Goal: Task Accomplishment & Management: Use online tool/utility

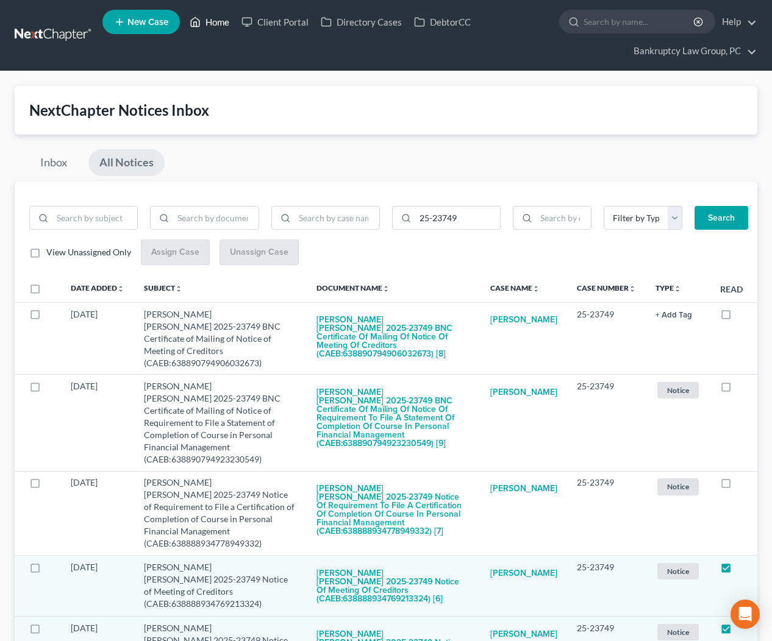
click at [221, 27] on link "Home" at bounding box center [210, 22] width 52 height 22
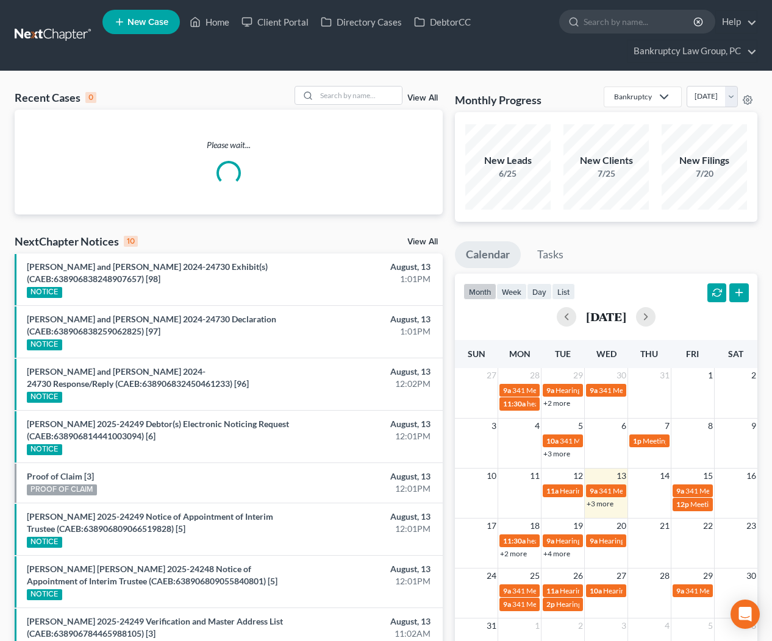
click at [418, 233] on div "Recent Cases 0 View All Please wait... NextChapter Notices 10 View All [PERSON_…" at bounding box center [229, 435] width 440 height 699
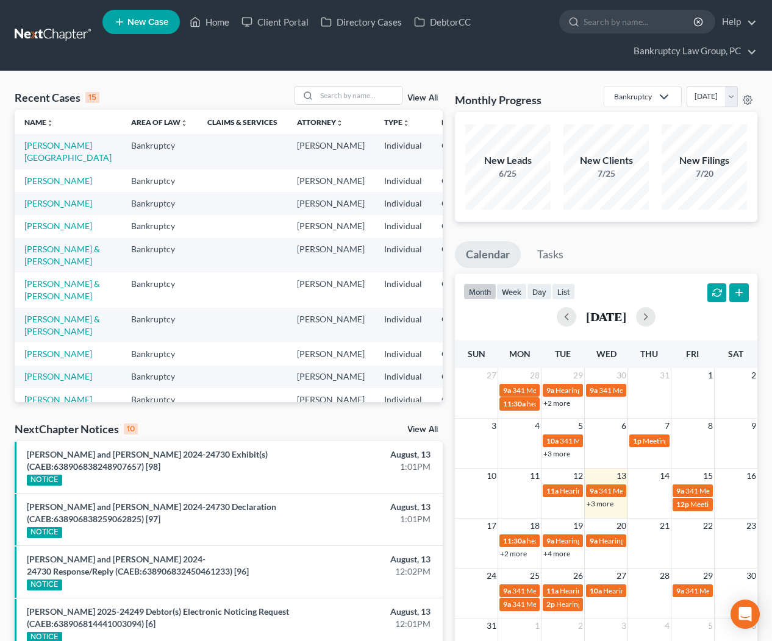
click at [432, 215] on td "CAEB" at bounding box center [462, 203] width 60 height 23
click at [426, 429] on link "View All" at bounding box center [422, 430] width 30 height 9
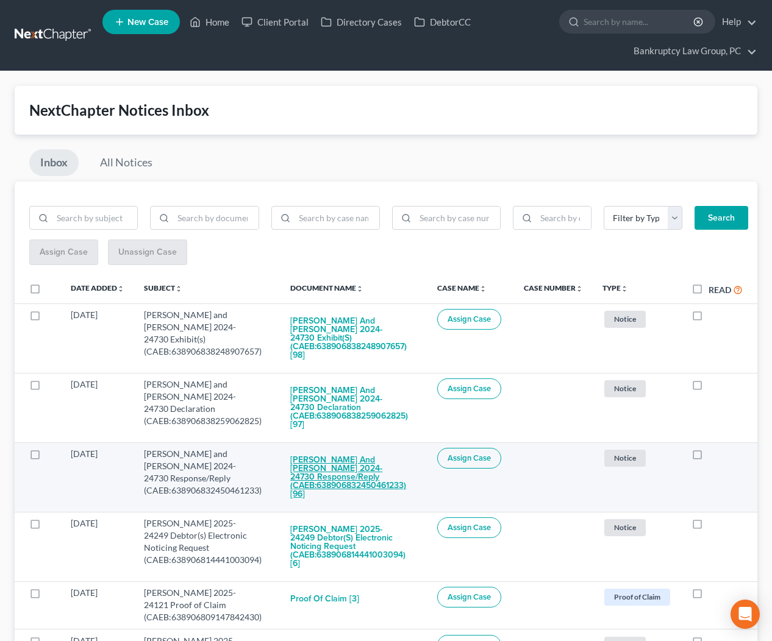
click at [328, 455] on button "[PERSON_NAME] and [PERSON_NAME] 2024-24730 Response/Reply (CAEB:638906832450461…" at bounding box center [353, 477] width 127 height 59
checkbox input "true"
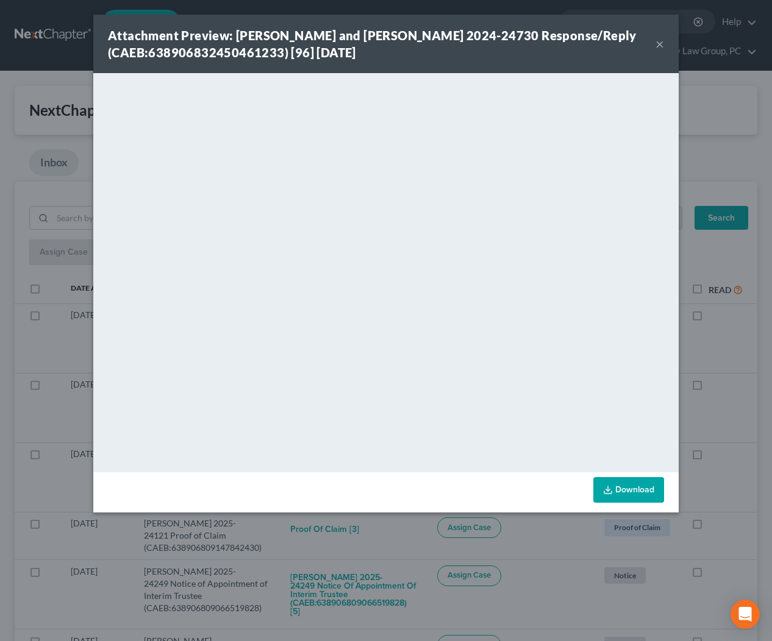
click at [663, 46] on button "×" at bounding box center [659, 44] width 9 height 15
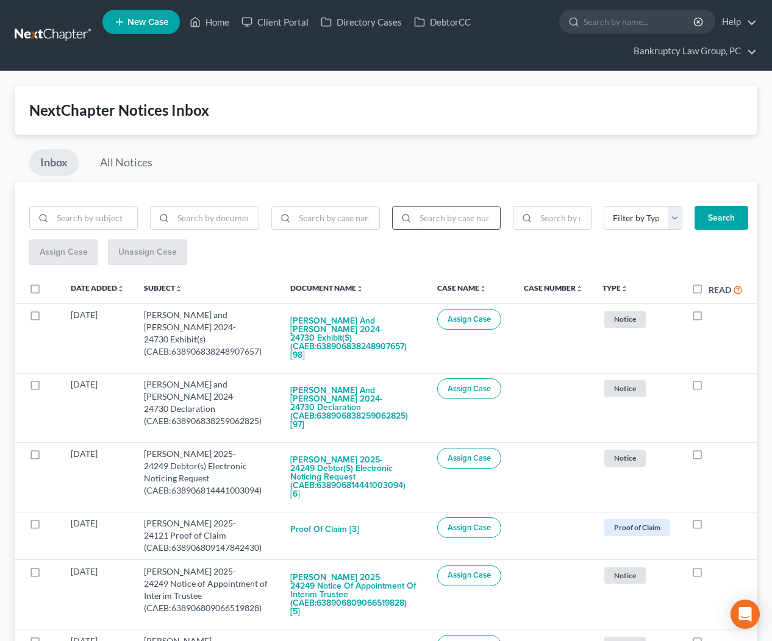
click at [469, 218] on input "search" at bounding box center [457, 218] width 85 height 23
type input "24-24730"
click at [713, 218] on button "Search" at bounding box center [721, 218] width 54 height 24
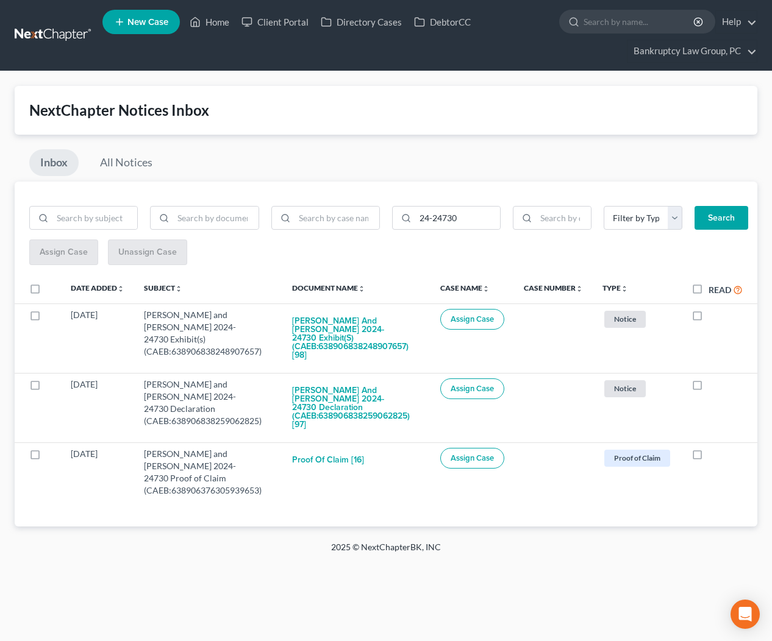
click at [46, 292] on label at bounding box center [46, 292] width 0 height 0
click at [51, 290] on input "checkbox" at bounding box center [55, 287] width 8 height 8
checkbox input "true"
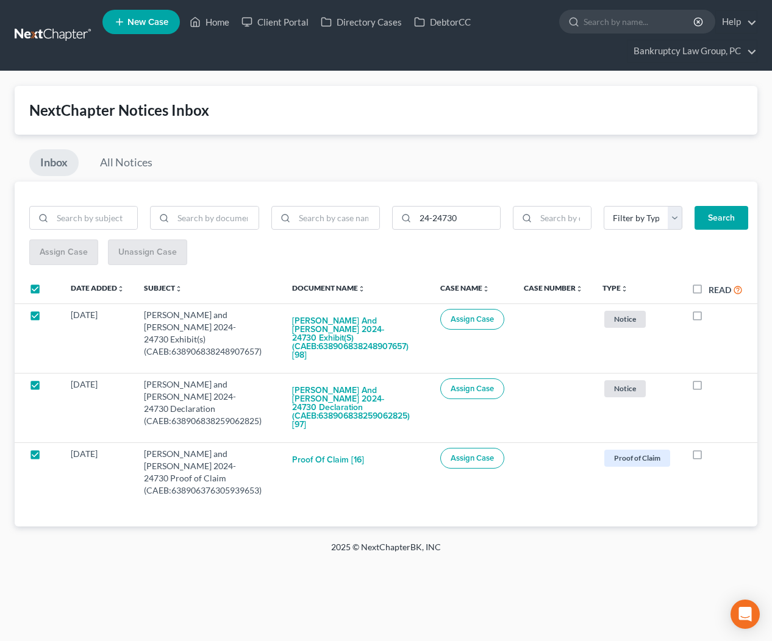
checkbox input "true"
click at [77, 255] on span "Assign Case" at bounding box center [63, 252] width 48 height 10
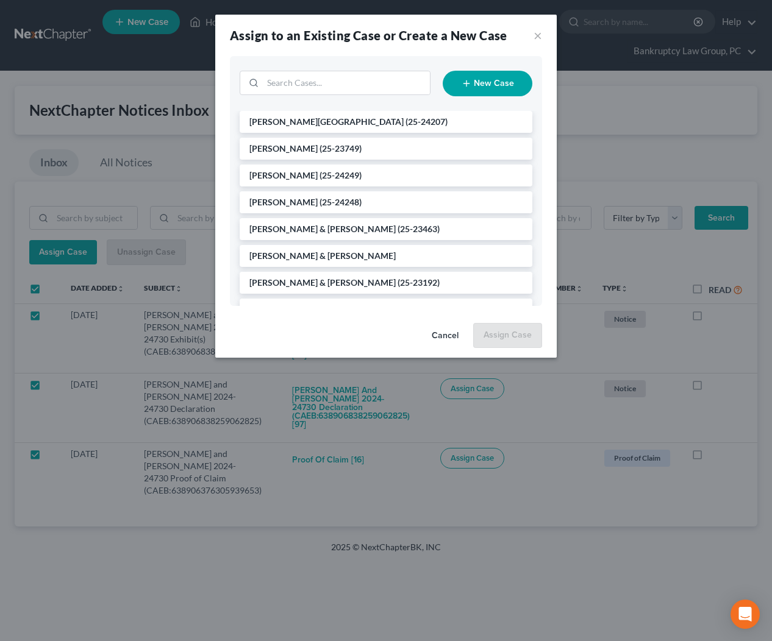
click at [359, 67] on div "New Case" at bounding box center [385, 83] width 305 height 35
click at [357, 76] on input "search" at bounding box center [346, 82] width 167 height 23
type input "24730"
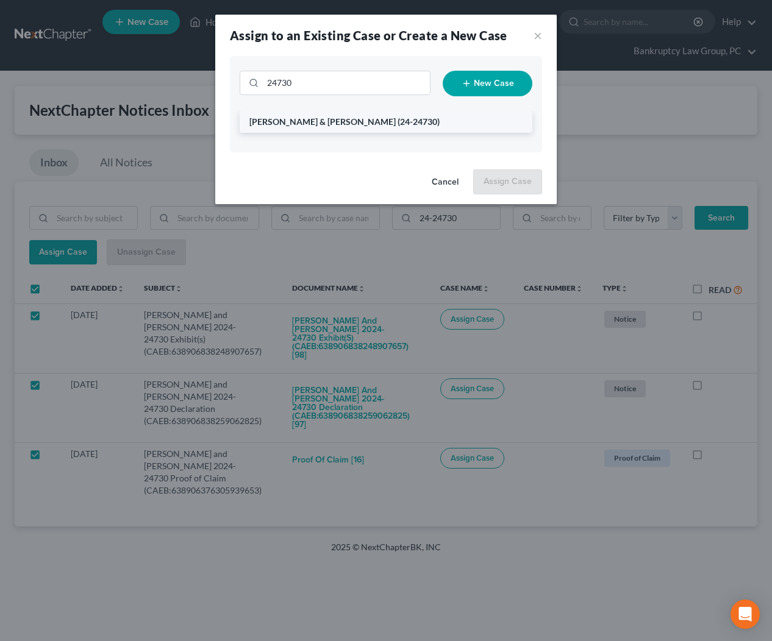
click at [344, 124] on span "[PERSON_NAME] & [PERSON_NAME]" at bounding box center [322, 121] width 146 height 10
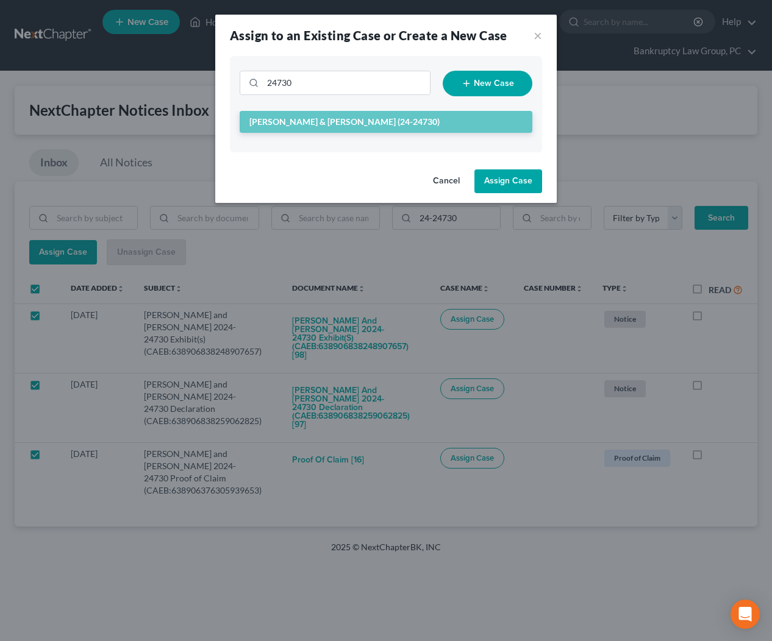
click at [497, 177] on button "Assign Case" at bounding box center [508, 181] width 68 height 24
checkbox input "false"
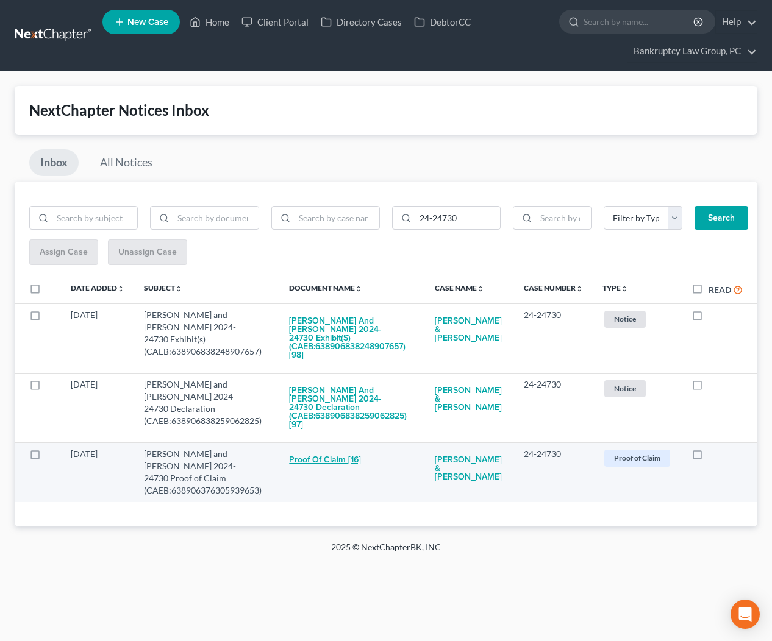
click at [339, 448] on button "Proof of Claim [16]" at bounding box center [325, 460] width 72 height 24
checkbox input "true"
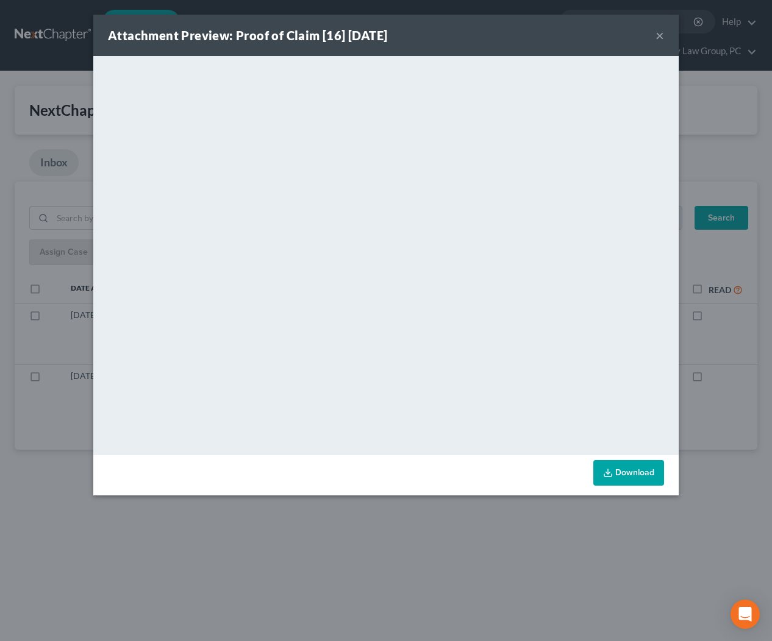
click at [663, 37] on button "×" at bounding box center [659, 35] width 9 height 15
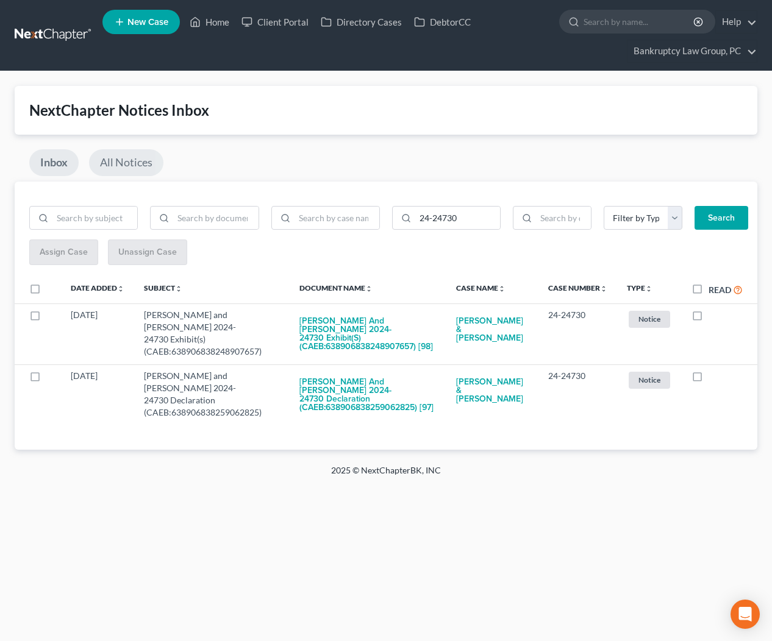
click at [115, 173] on link "All Notices" at bounding box center [126, 162] width 74 height 27
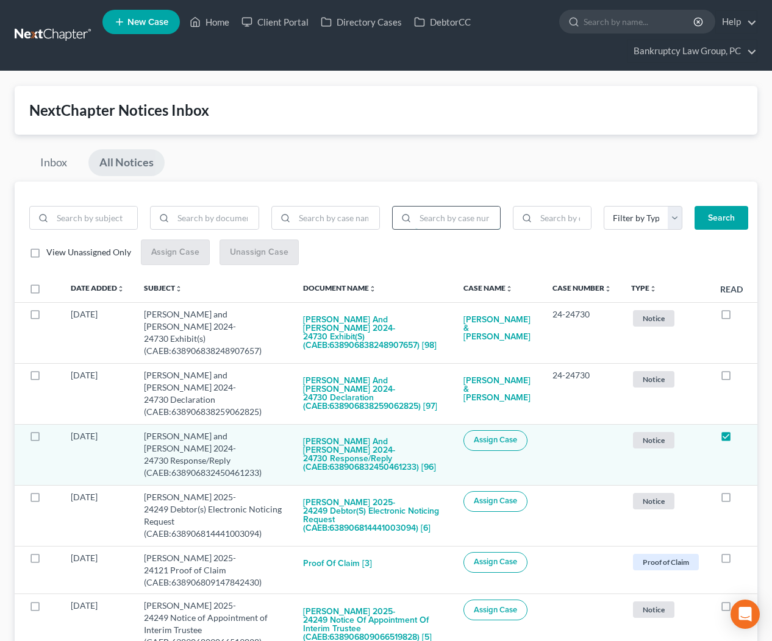
click at [471, 219] on input "search" at bounding box center [457, 218] width 85 height 23
type input "25-20767"
click at [722, 218] on button "Search" at bounding box center [721, 218] width 54 height 24
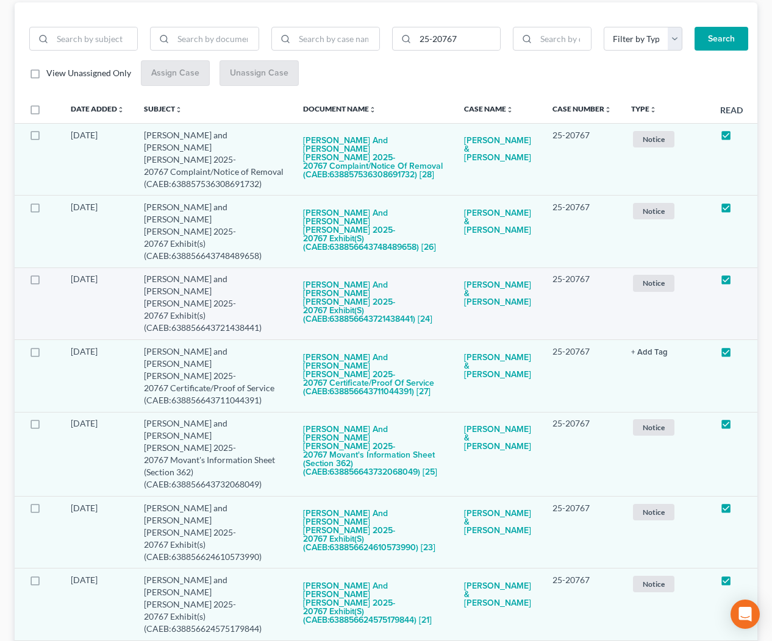
scroll to position [182, 0]
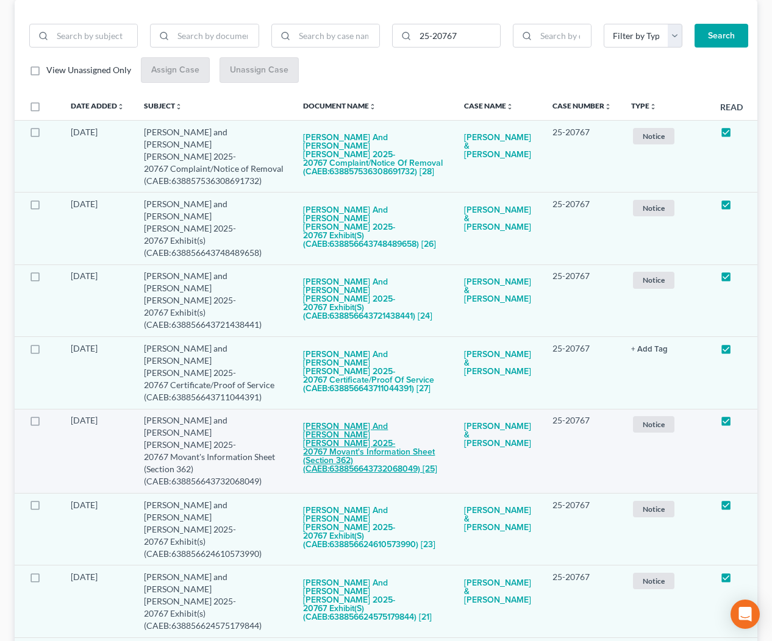
click at [373, 415] on button "[PERSON_NAME] and [PERSON_NAME] [PERSON_NAME] 2025-20767 Movant's Information S…" at bounding box center [373, 448] width 141 height 67
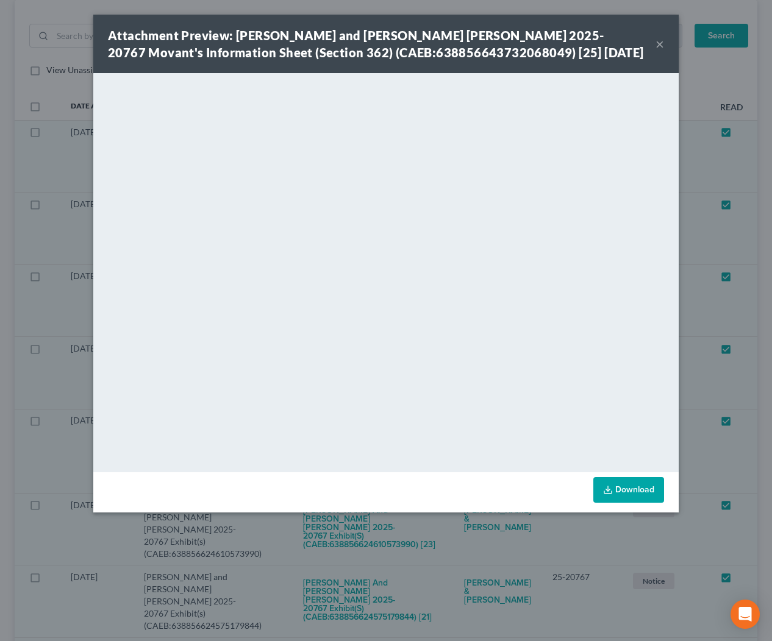
click at [658, 51] on button "×" at bounding box center [659, 44] width 9 height 15
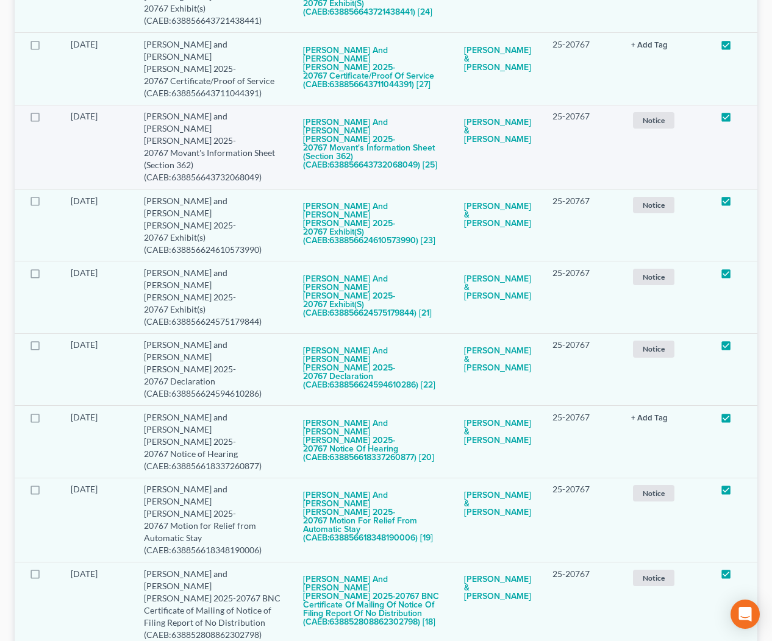
scroll to position [498, 0]
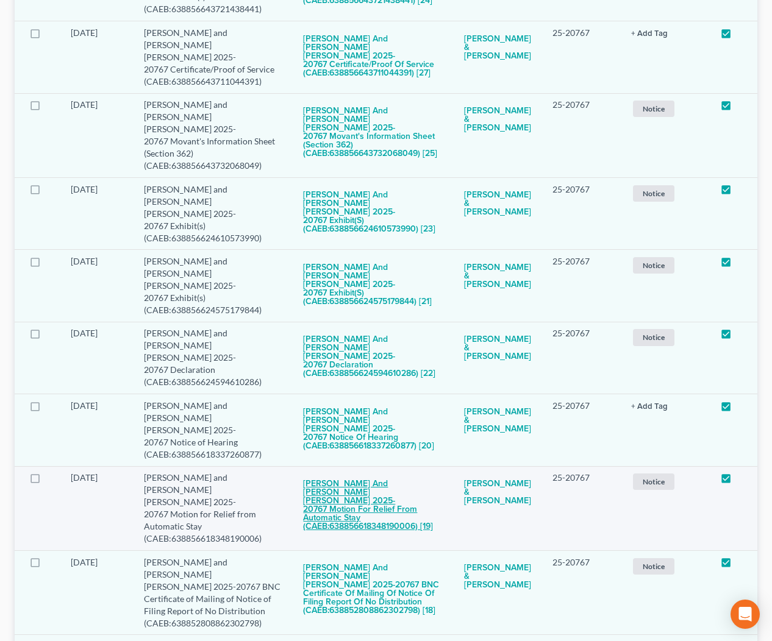
click at [375, 472] on button "[PERSON_NAME] and [PERSON_NAME] [PERSON_NAME] 2025-20767 Motion for Relief from…" at bounding box center [373, 505] width 141 height 67
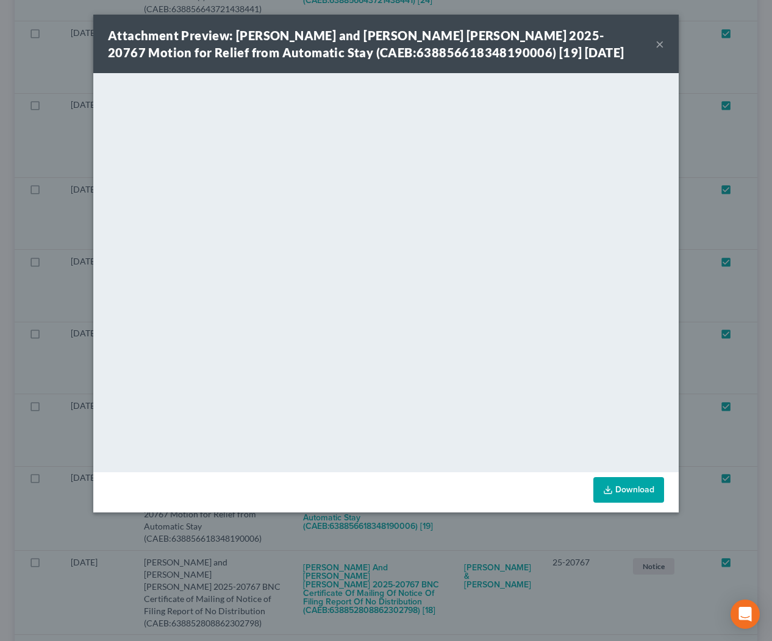
click at [661, 43] on button "×" at bounding box center [659, 44] width 9 height 15
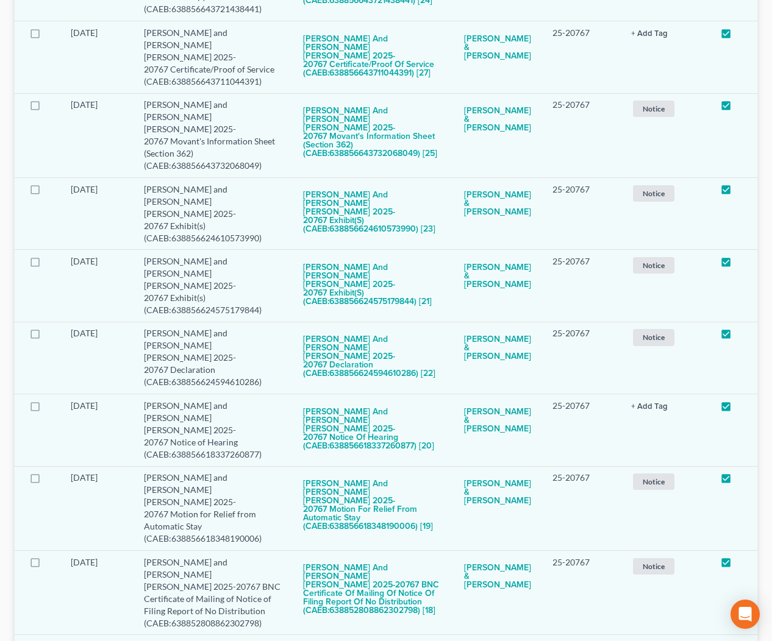
scroll to position [0, 0]
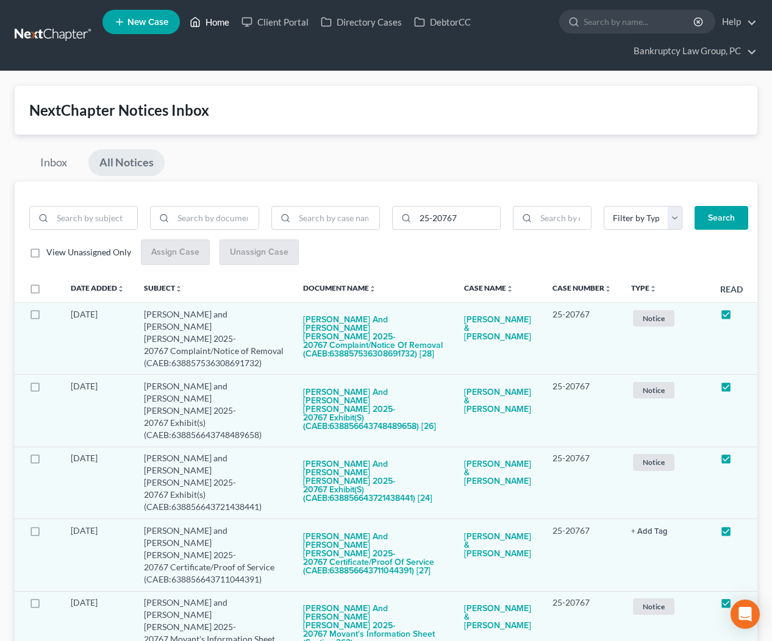
click at [213, 23] on link "Home" at bounding box center [210, 22] width 52 height 22
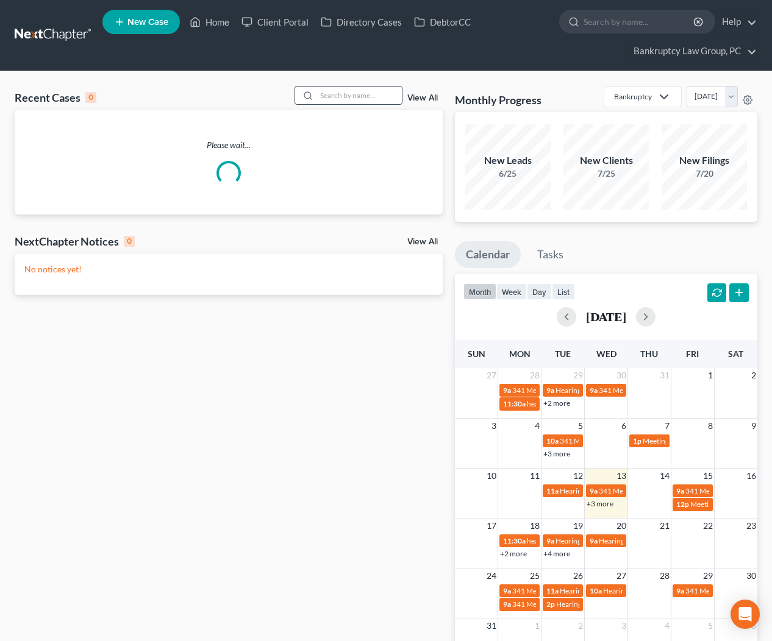
click at [355, 106] on div "Recent Cases 0 View All" at bounding box center [229, 98] width 428 height 24
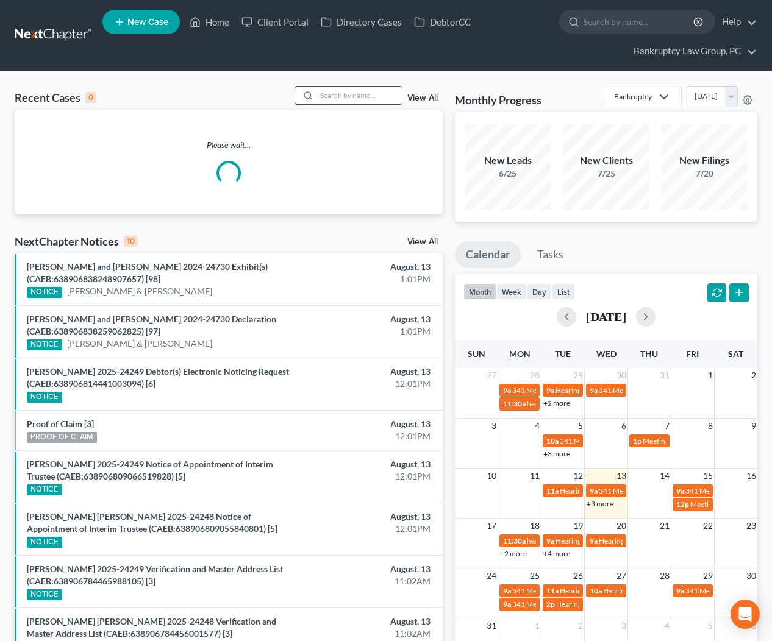
click at [354, 104] on input "search" at bounding box center [358, 96] width 85 height 18
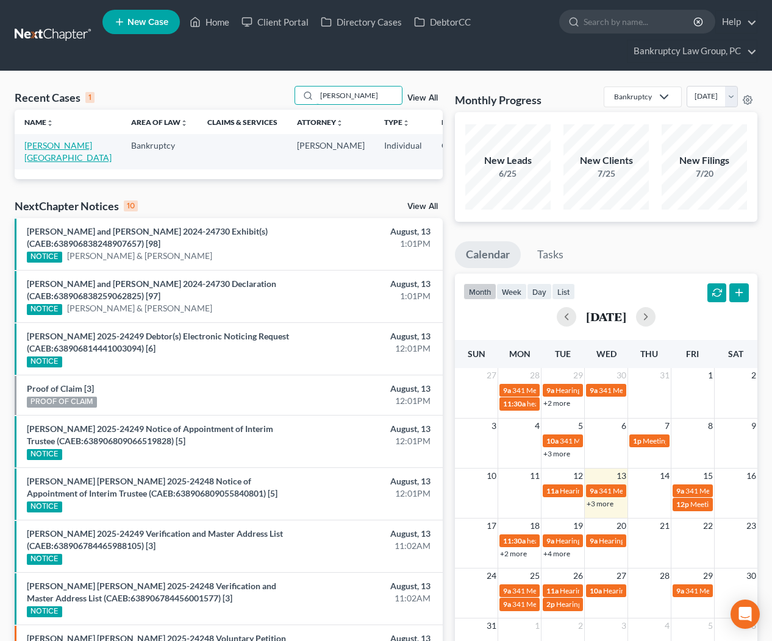
type input "[PERSON_NAME]"
click at [43, 160] on link "[PERSON_NAME][GEOGRAPHIC_DATA]" at bounding box center [67, 151] width 87 height 23
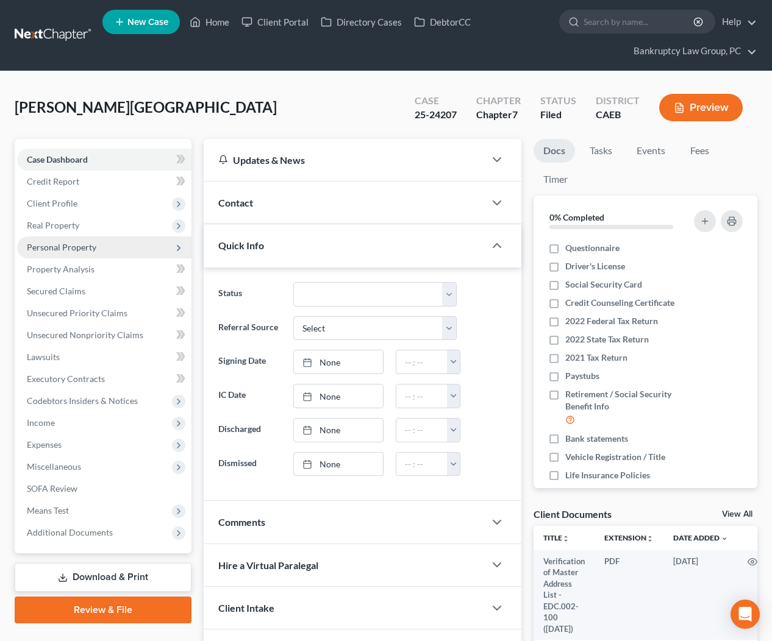
drag, startPoint x: 43, startPoint y: 226, endPoint x: 61, endPoint y: 241, distance: 23.8
click at [43, 226] on span "Real Property" at bounding box center [53, 225] width 52 height 10
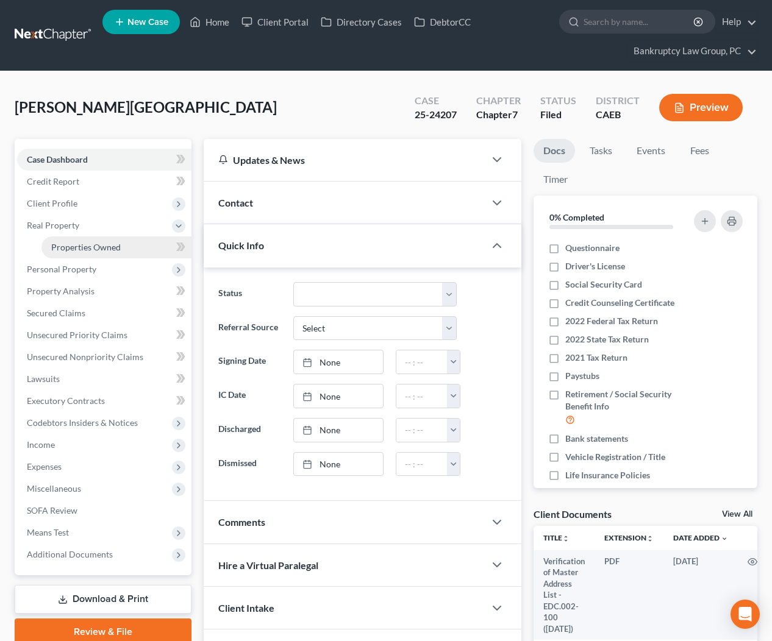
click at [66, 247] on span "Properties Owned" at bounding box center [86, 247] width 70 height 10
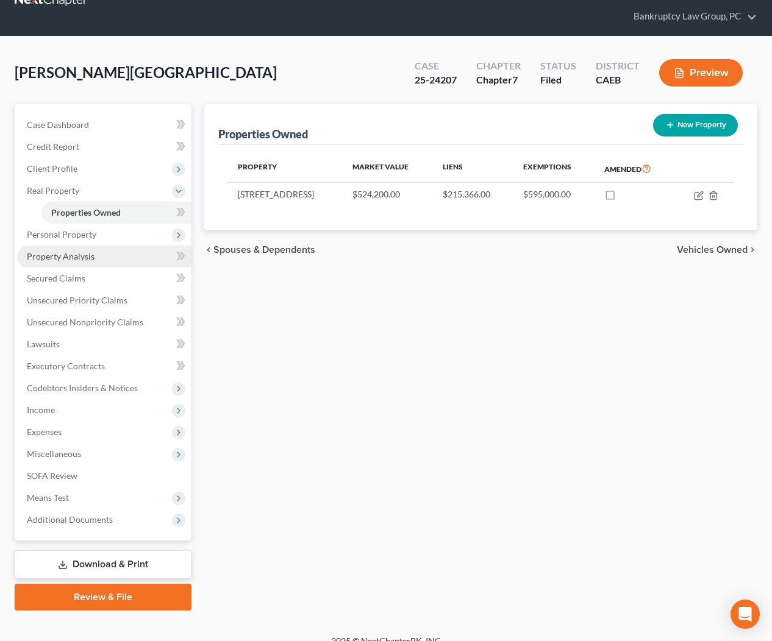
scroll to position [43, 0]
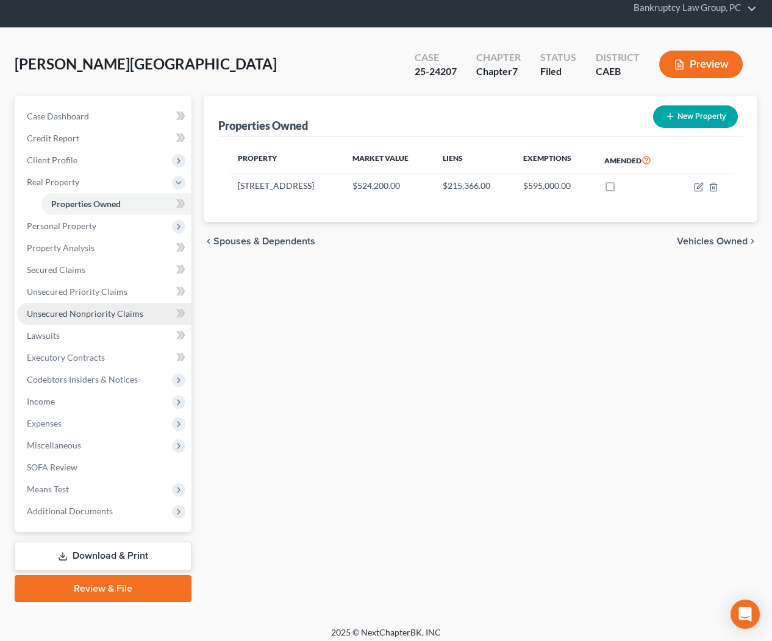
click at [80, 315] on span "Unsecured Nonpriority Claims" at bounding box center [85, 313] width 116 height 10
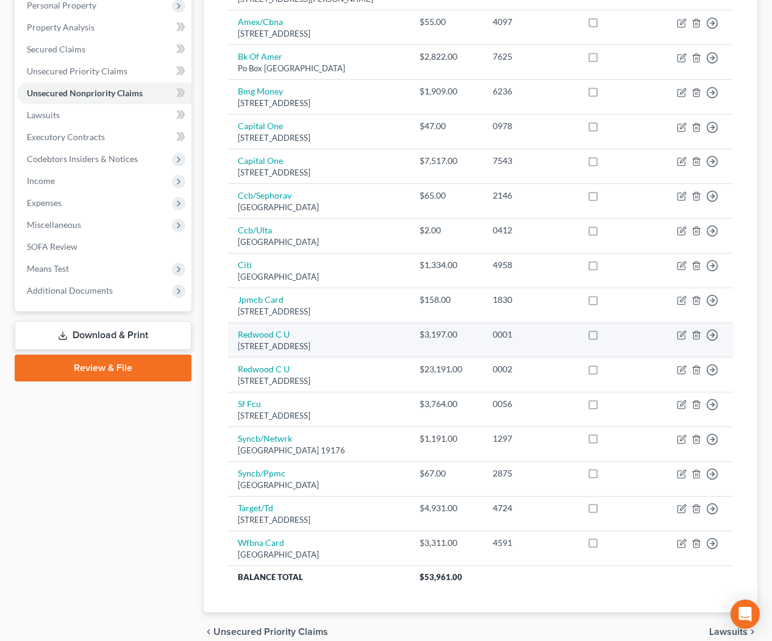
scroll to position [241, 0]
